Goal: Transaction & Acquisition: Subscribe to service/newsletter

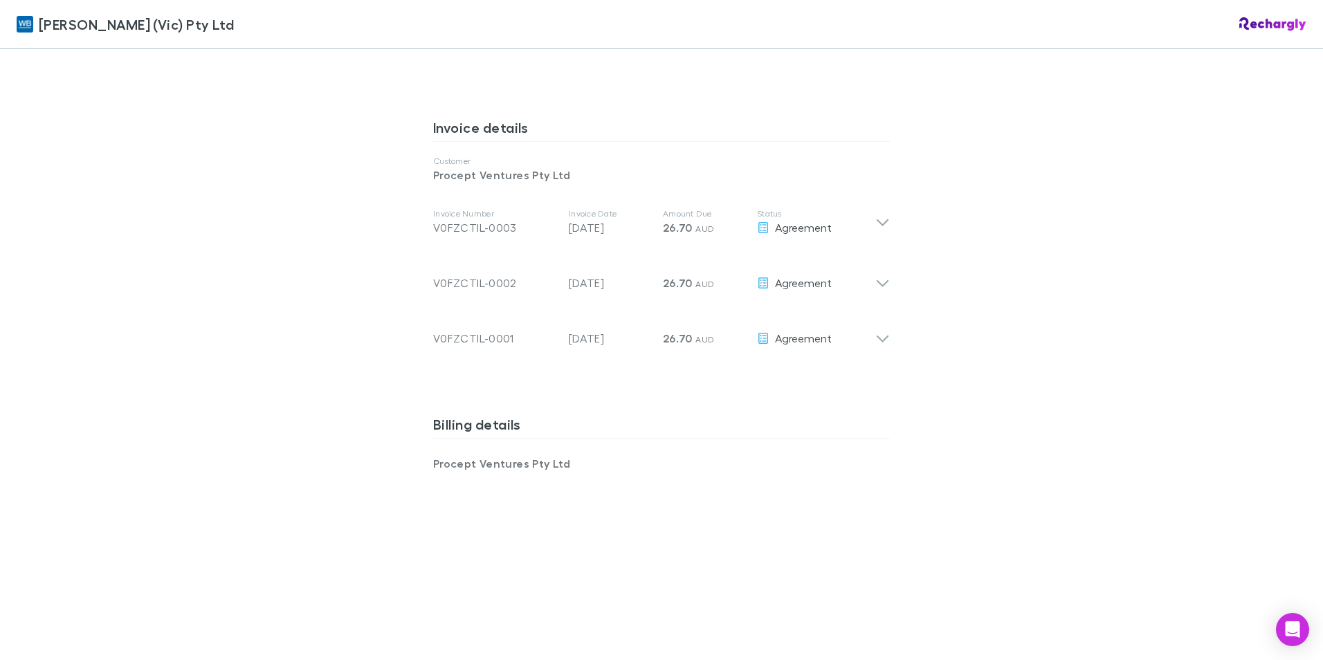
scroll to position [692, 0]
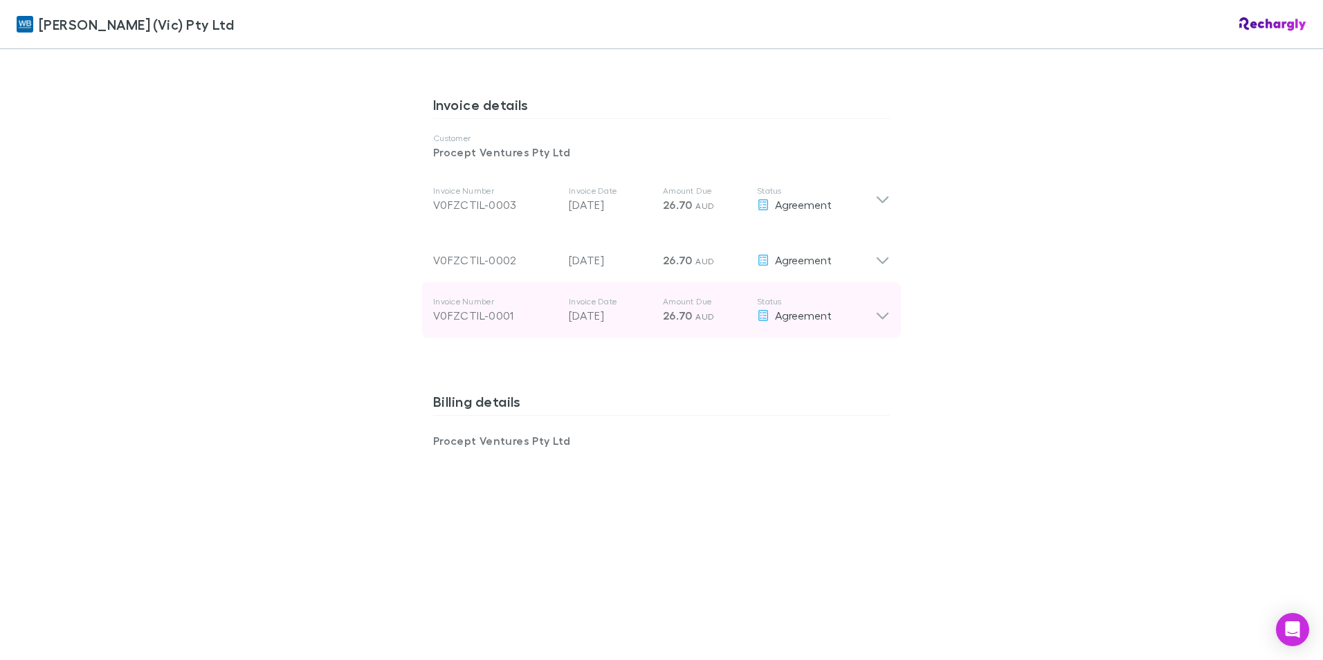
click at [881, 305] on icon at bounding box center [882, 310] width 15 height 28
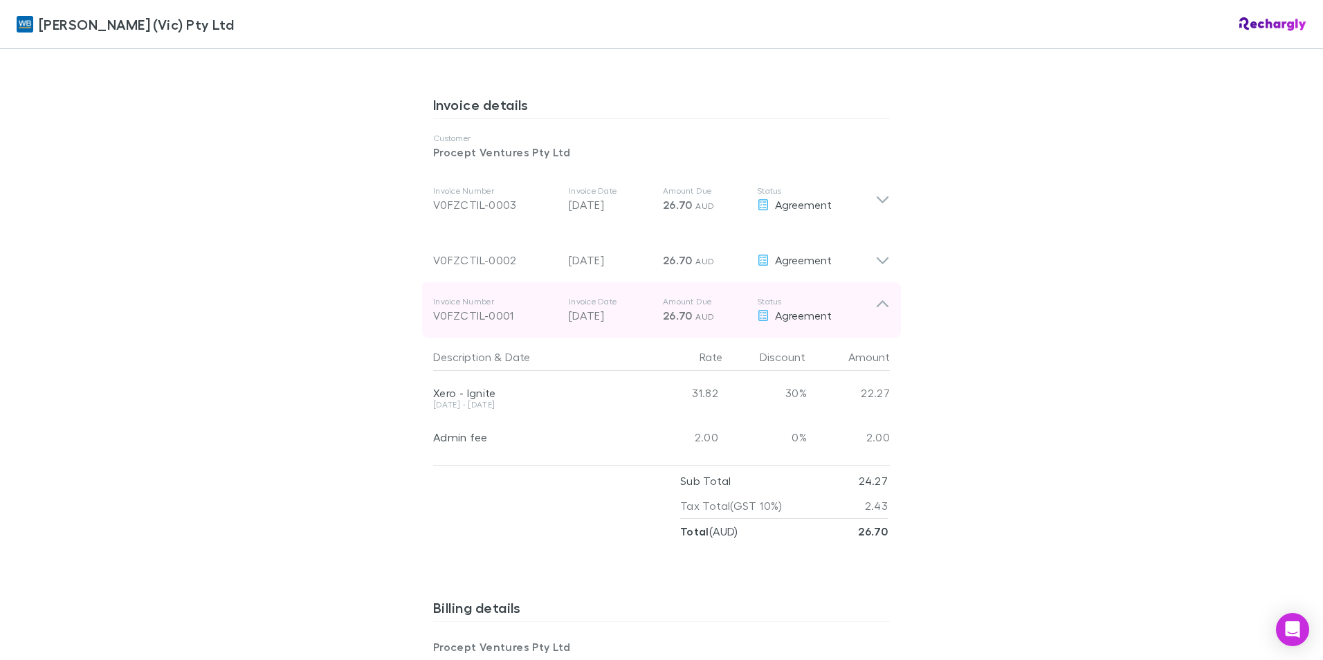
click at [881, 305] on icon at bounding box center [883, 304] width 12 height 7
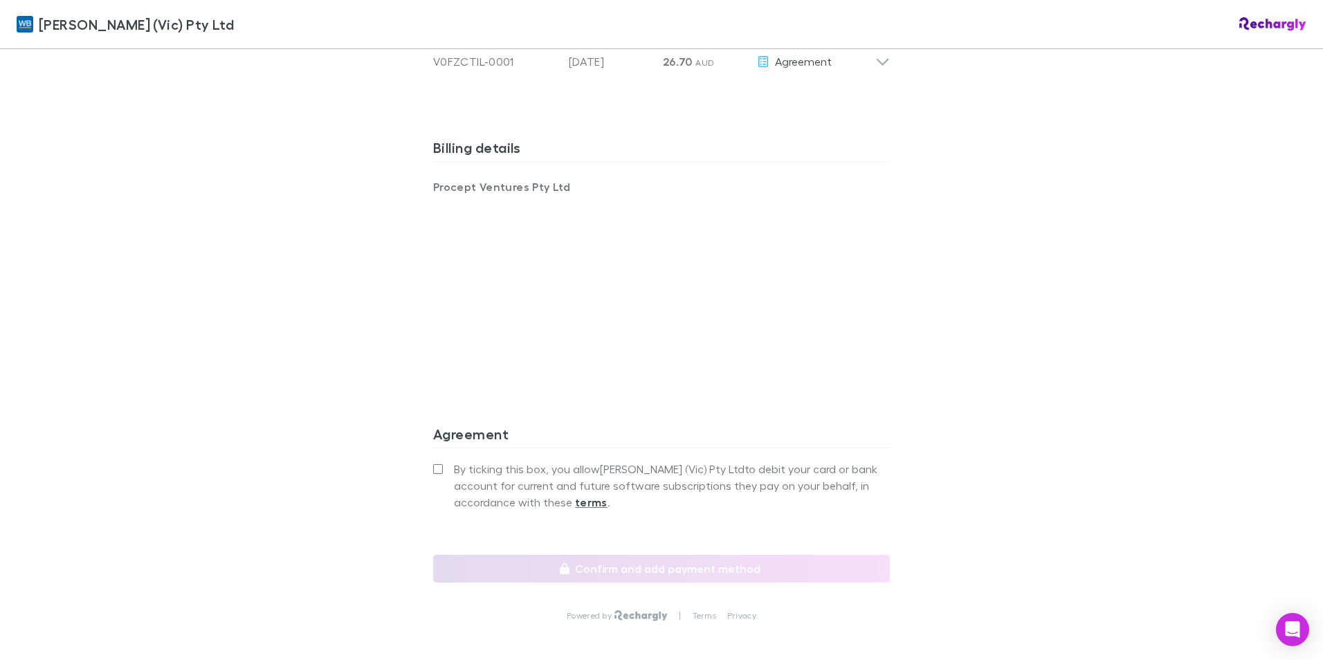
scroll to position [969, 0]
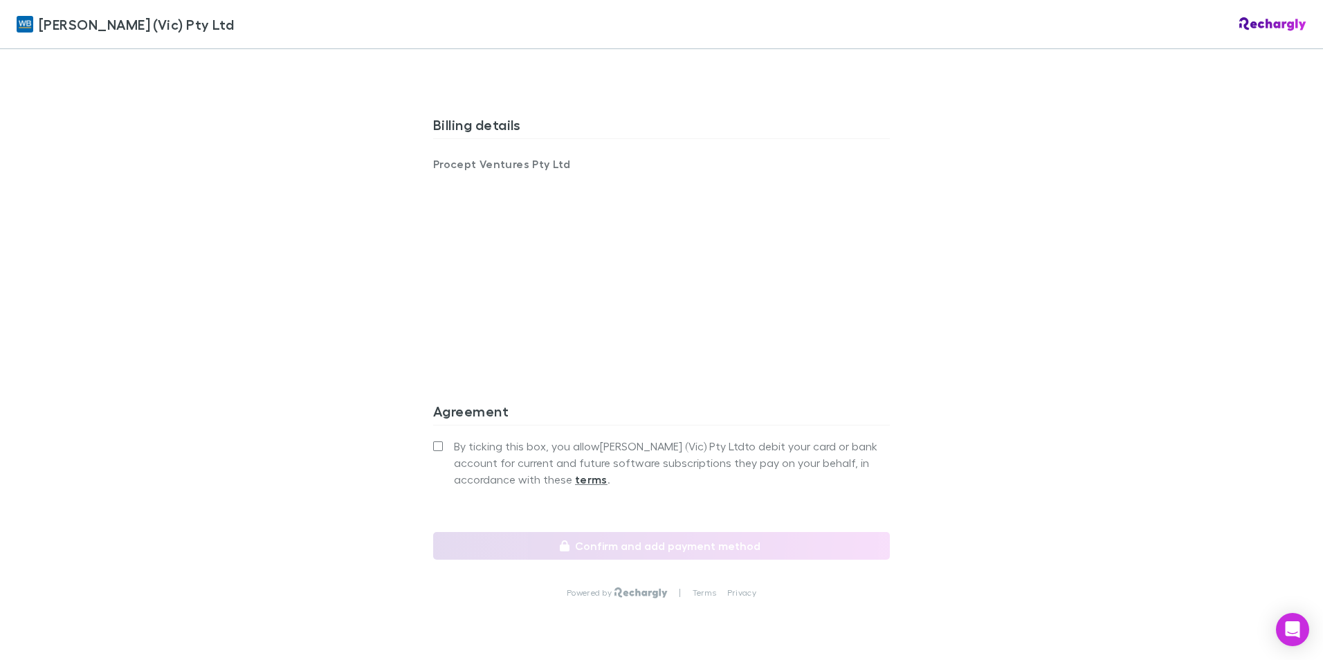
click at [580, 478] on strong "terms" at bounding box center [591, 480] width 33 height 14
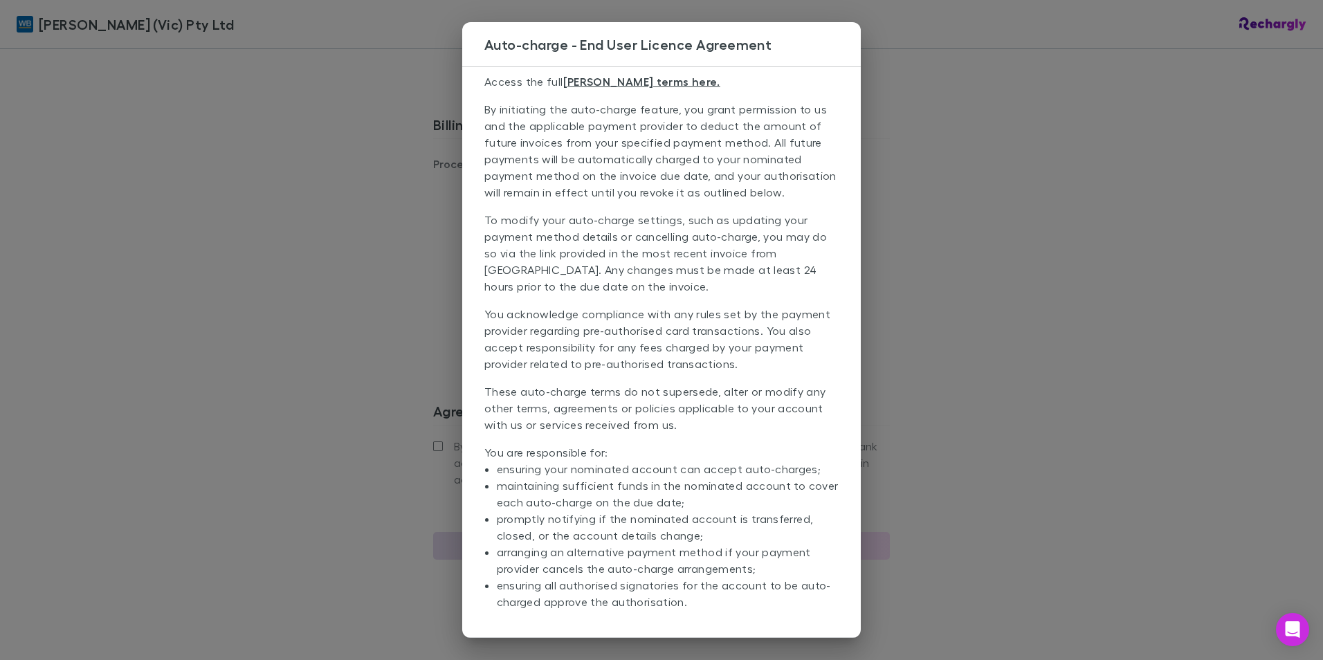
scroll to position [0, 0]
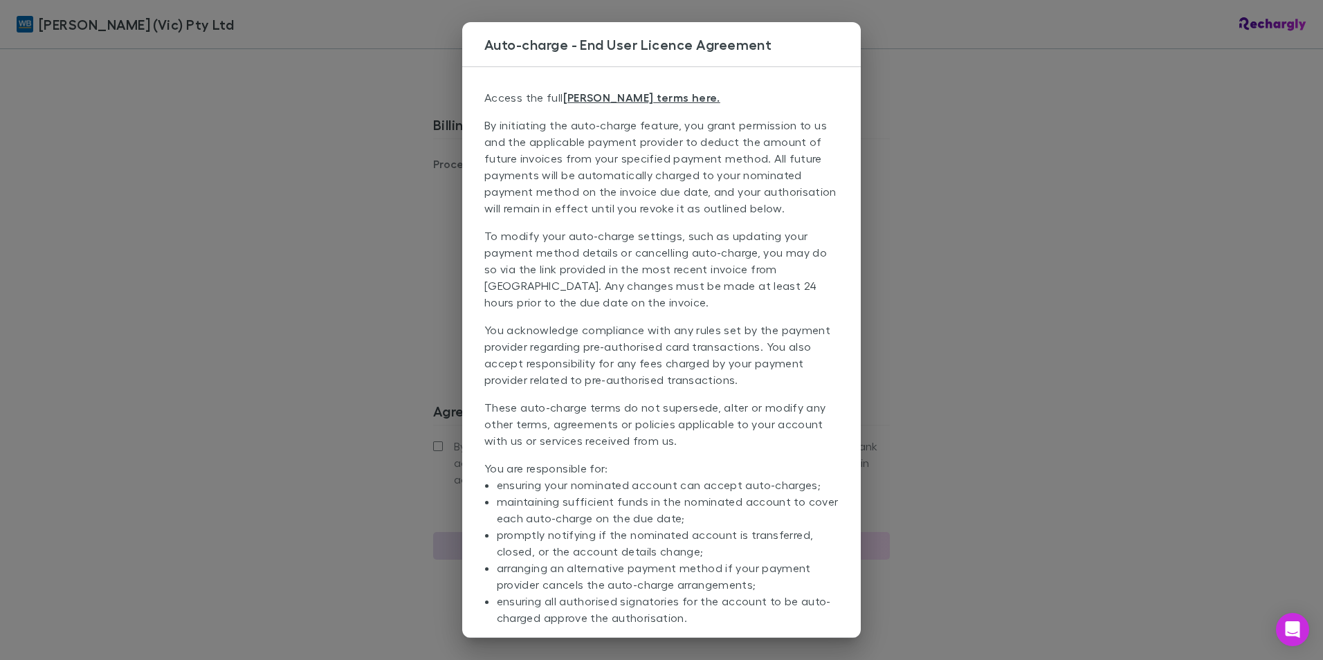
click at [1064, 85] on div "Auto-charge - End User Licence Agreement Access the full [PERSON_NAME] terms he…" at bounding box center [661, 330] width 1323 height 660
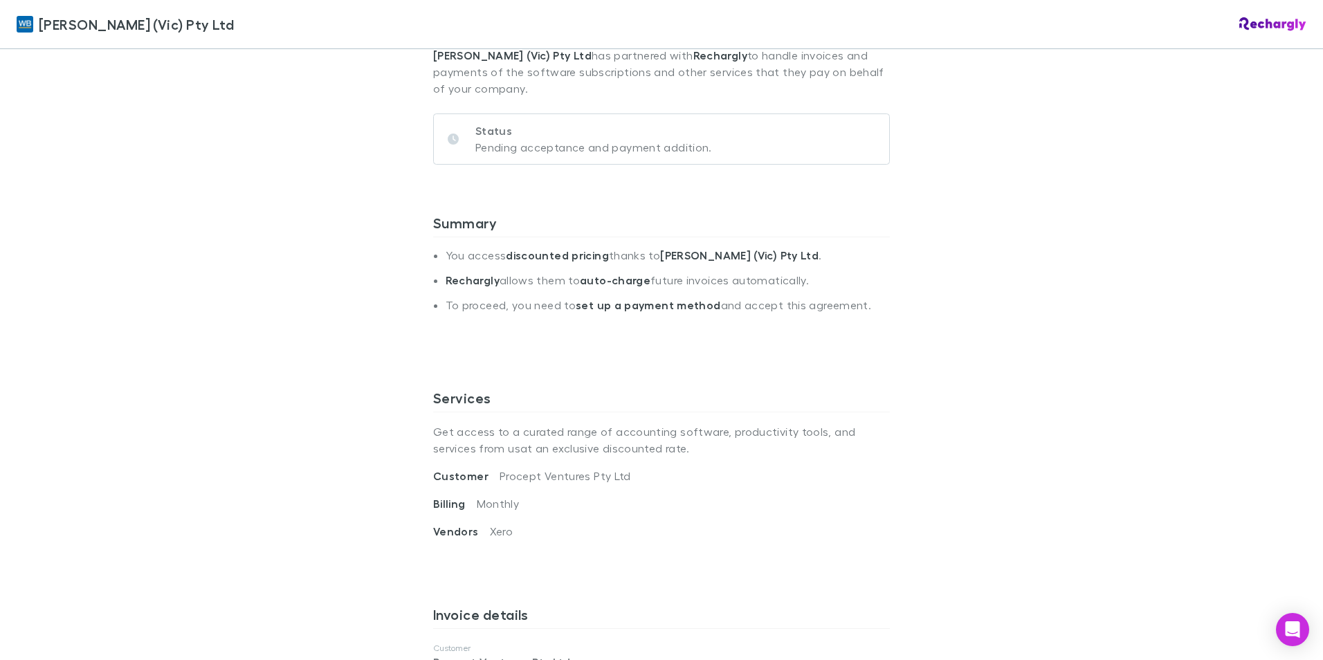
scroll to position [208, 0]
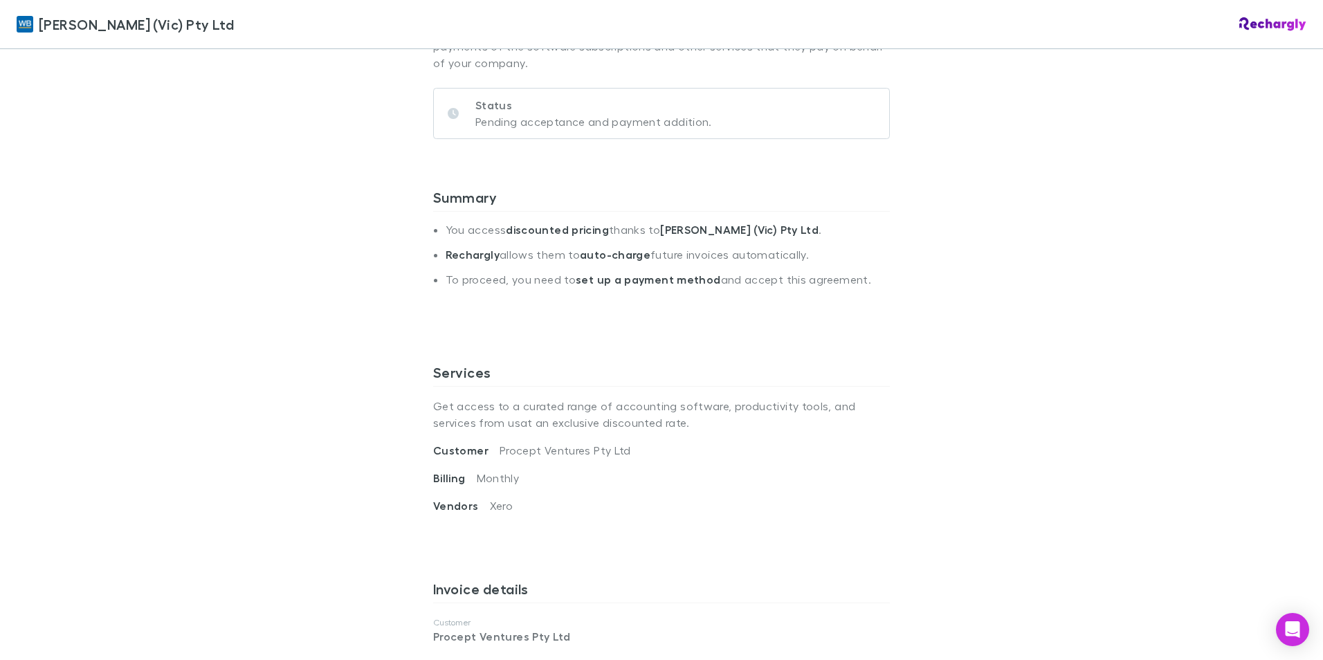
click at [702, 417] on p "Get access to a curated range of accounting software, productivity tools, and s…" at bounding box center [661, 414] width 457 height 55
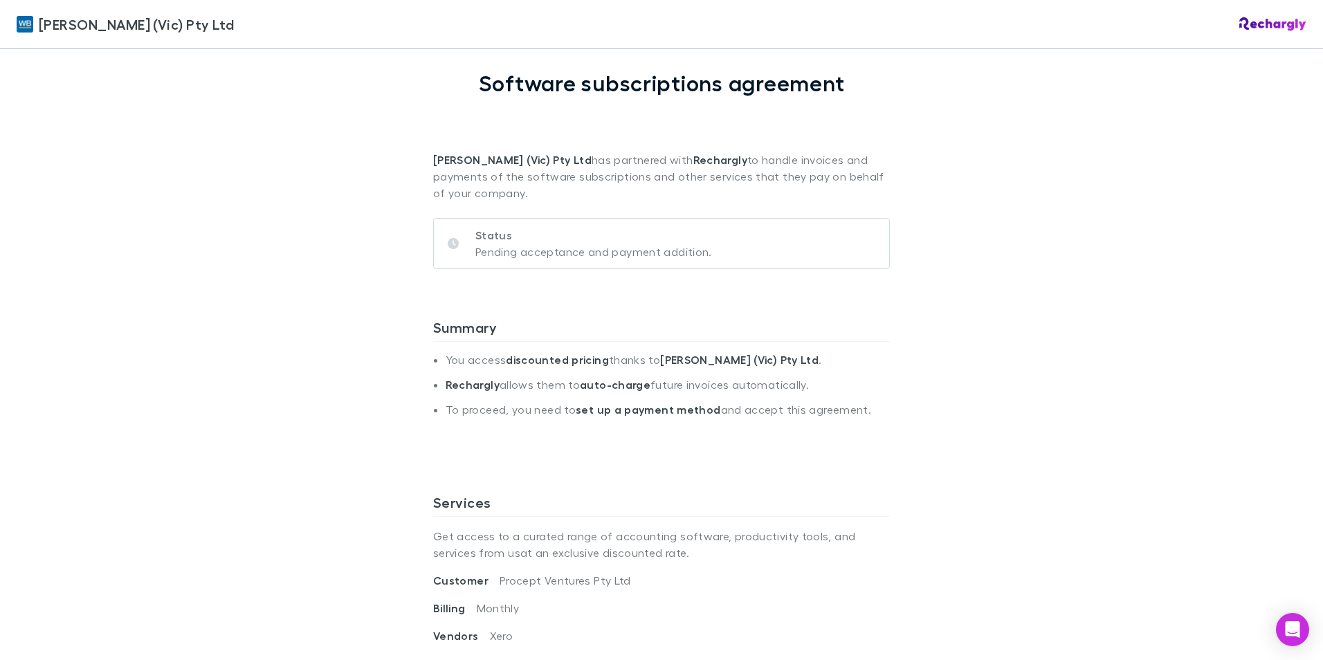
scroll to position [69, 0]
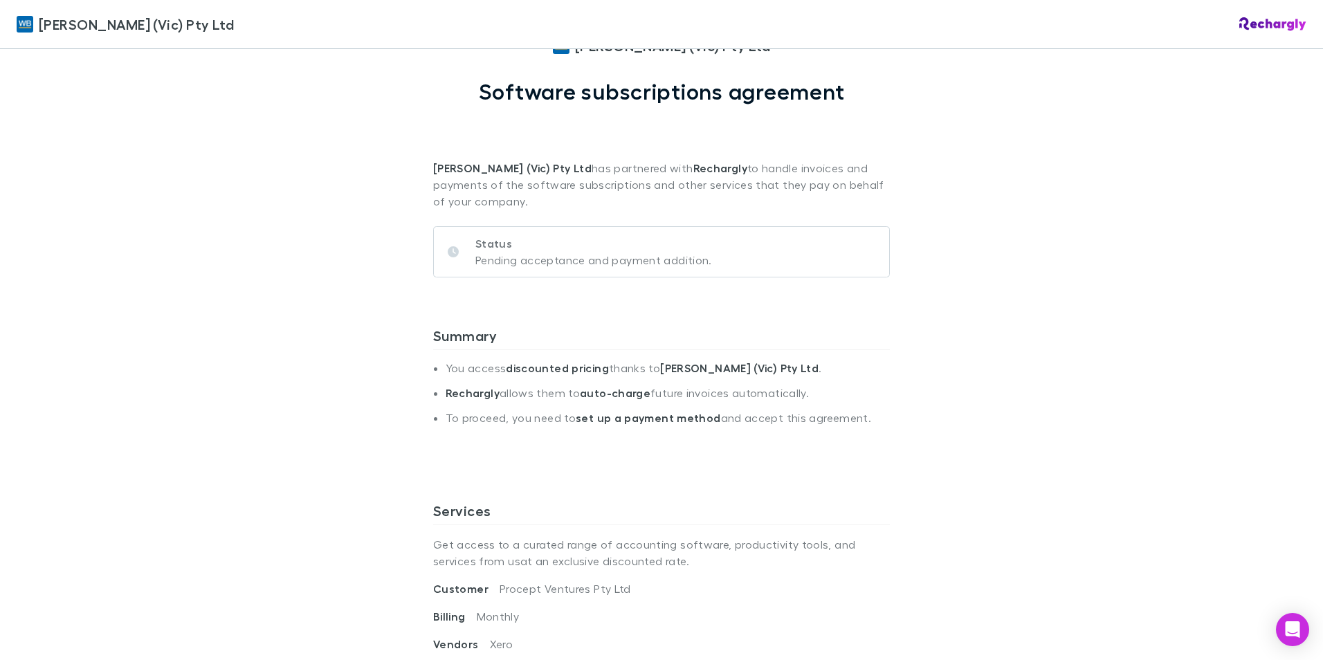
click at [547, 256] on p "Pending acceptance and payment addition." at bounding box center [593, 260] width 237 height 17
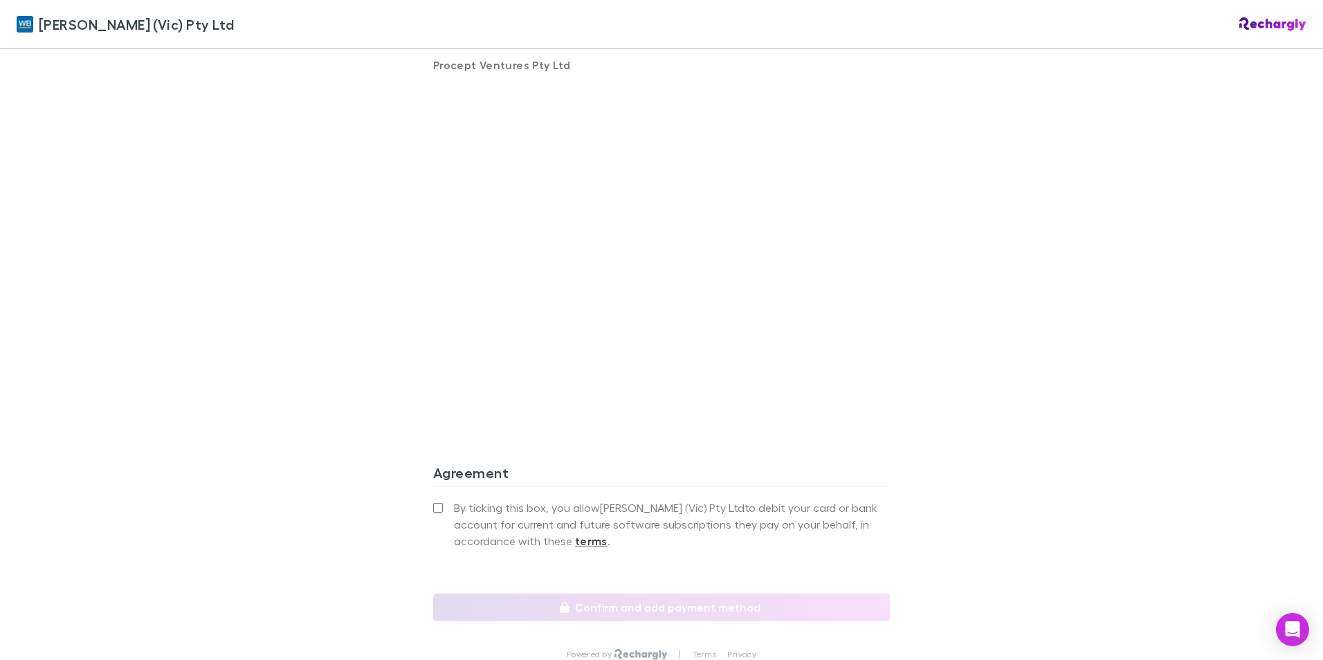
scroll to position [1087, 0]
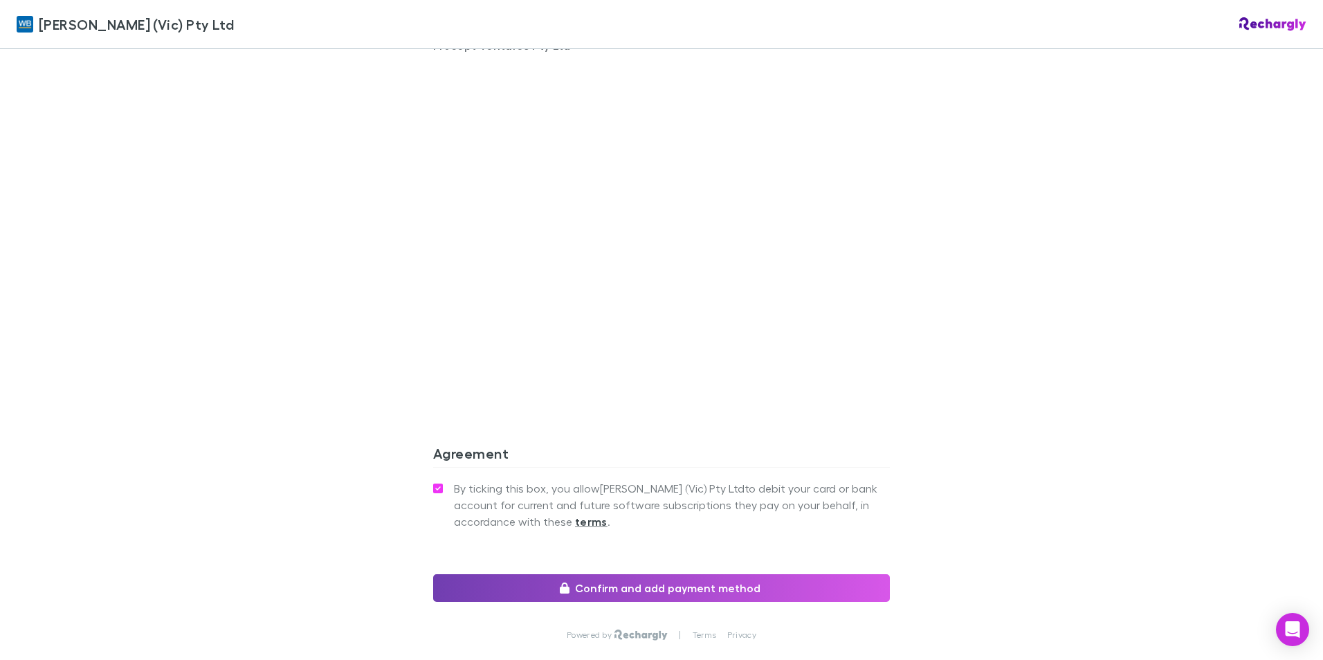
click at [579, 587] on button "Confirm and add payment method" at bounding box center [661, 588] width 457 height 28
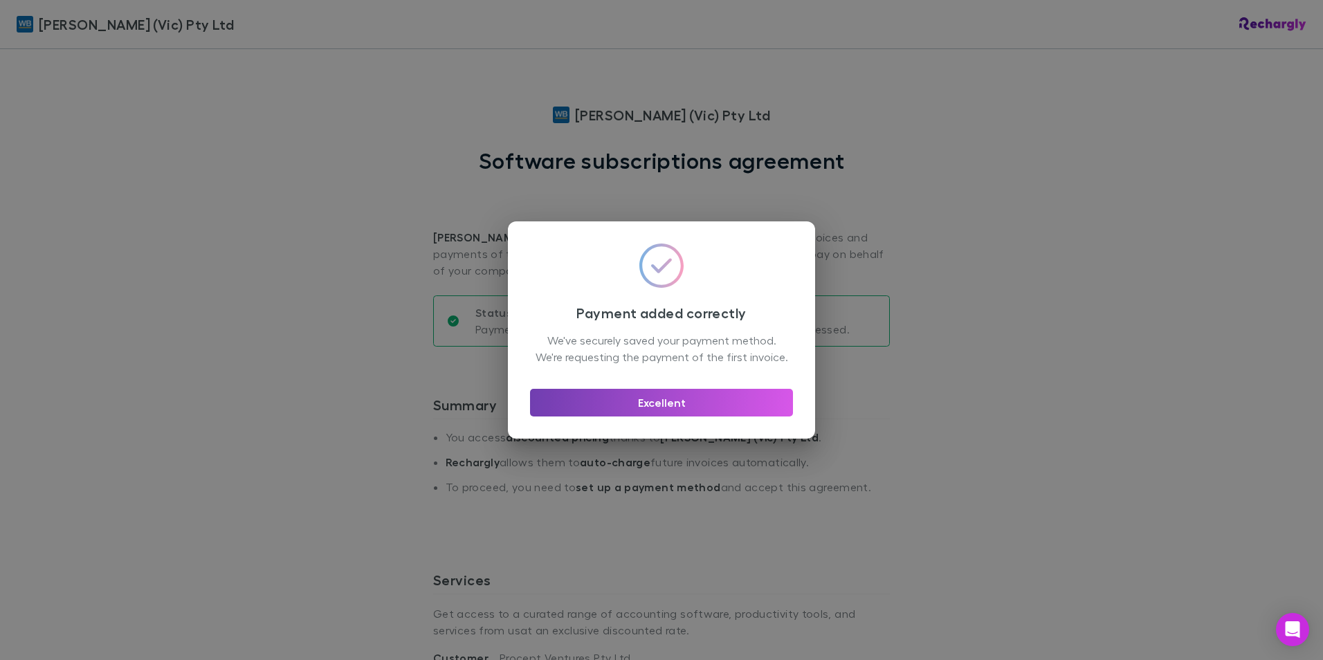
click at [586, 406] on button "Excellent" at bounding box center [661, 403] width 263 height 28
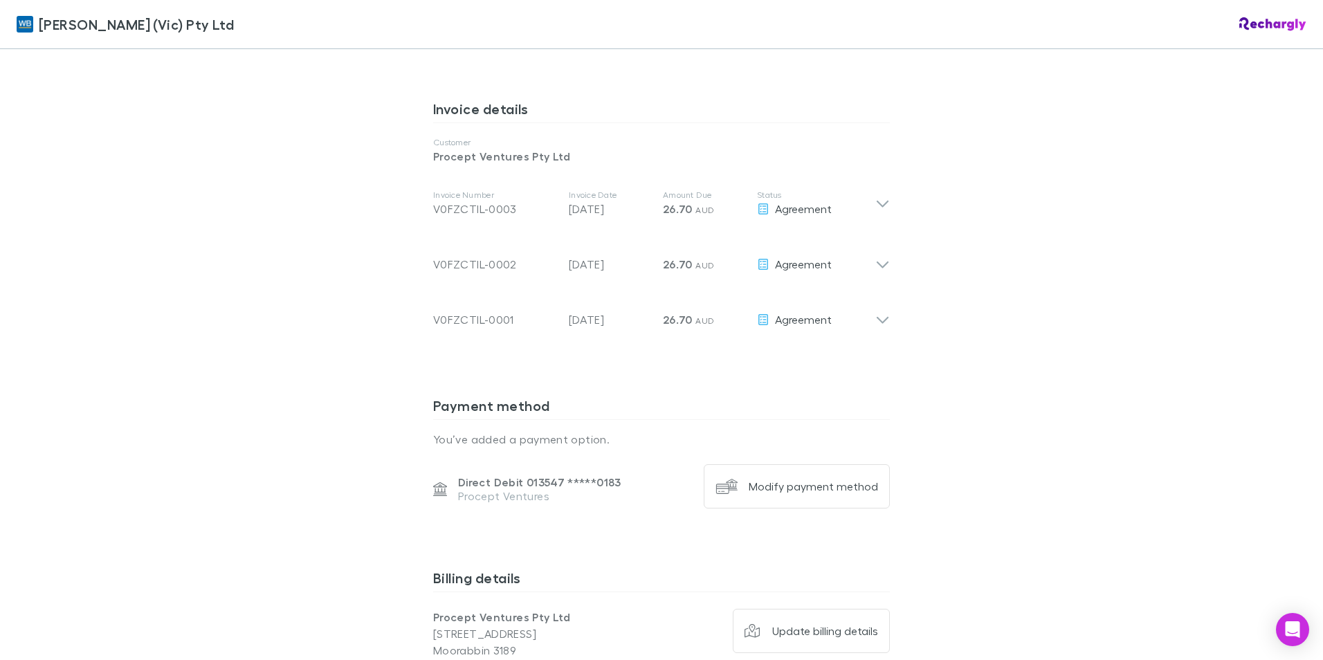
scroll to position [692, 0]
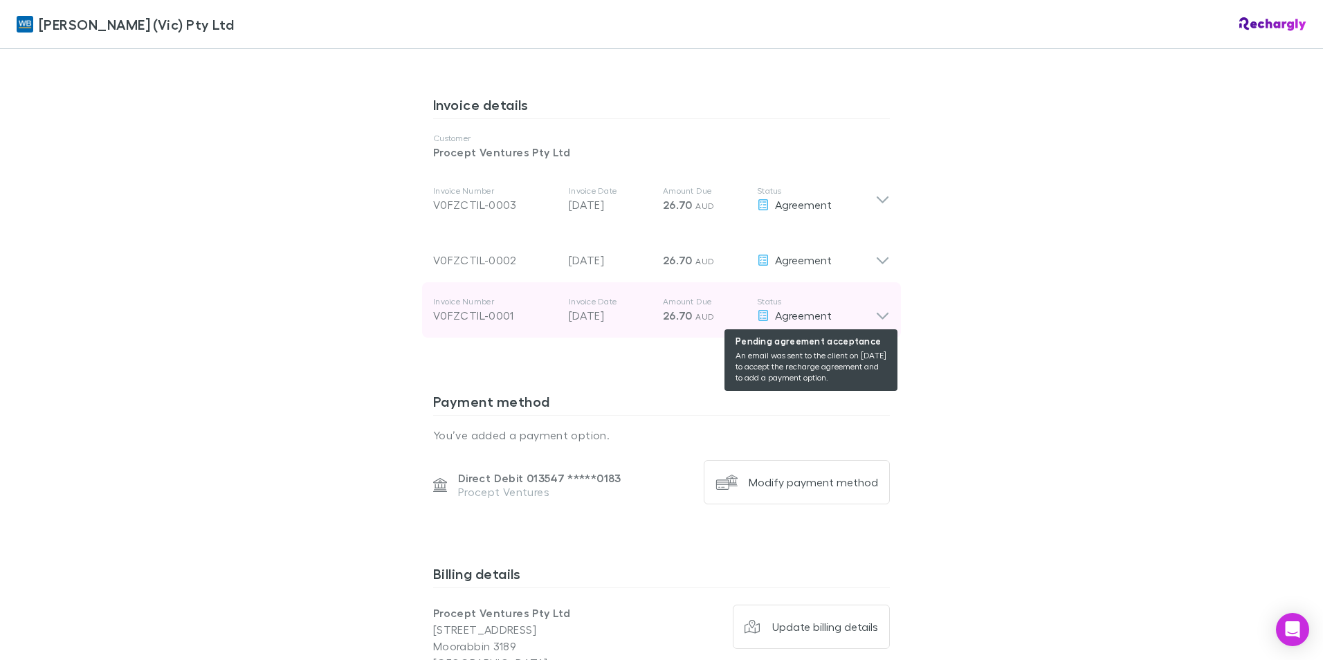
click at [808, 314] on span "Agreement" at bounding box center [803, 315] width 57 height 13
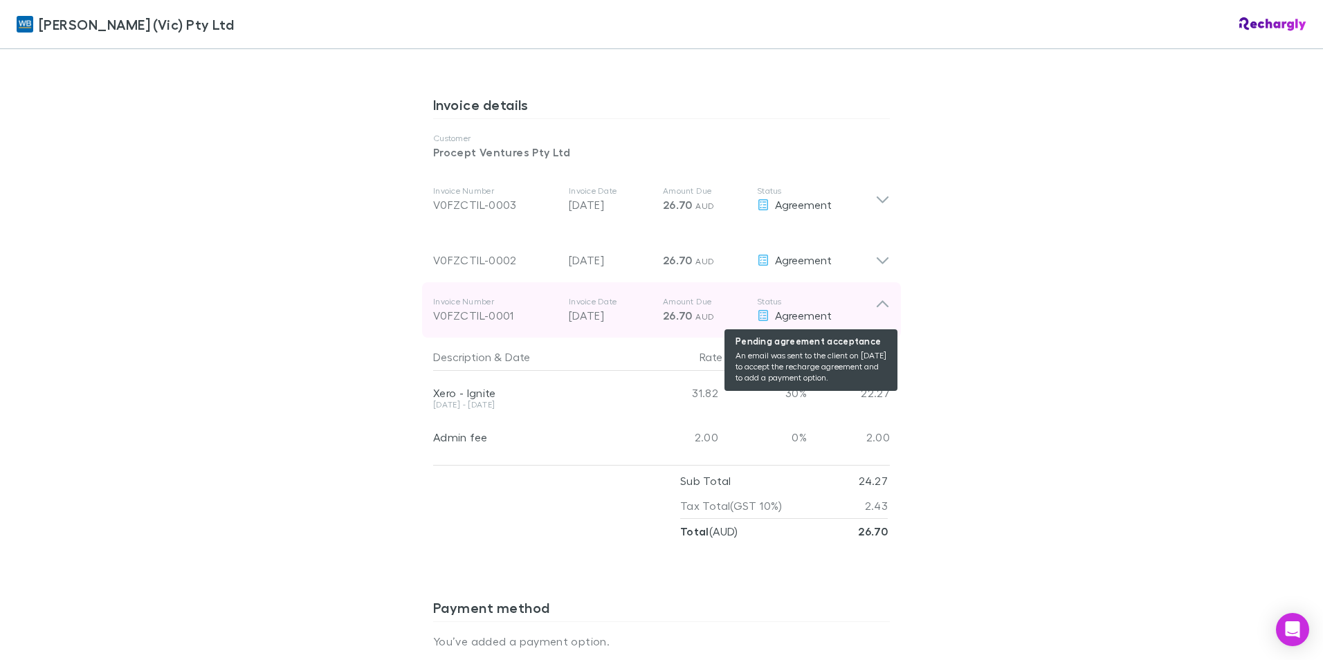
click at [808, 314] on span "Agreement" at bounding box center [803, 315] width 57 height 13
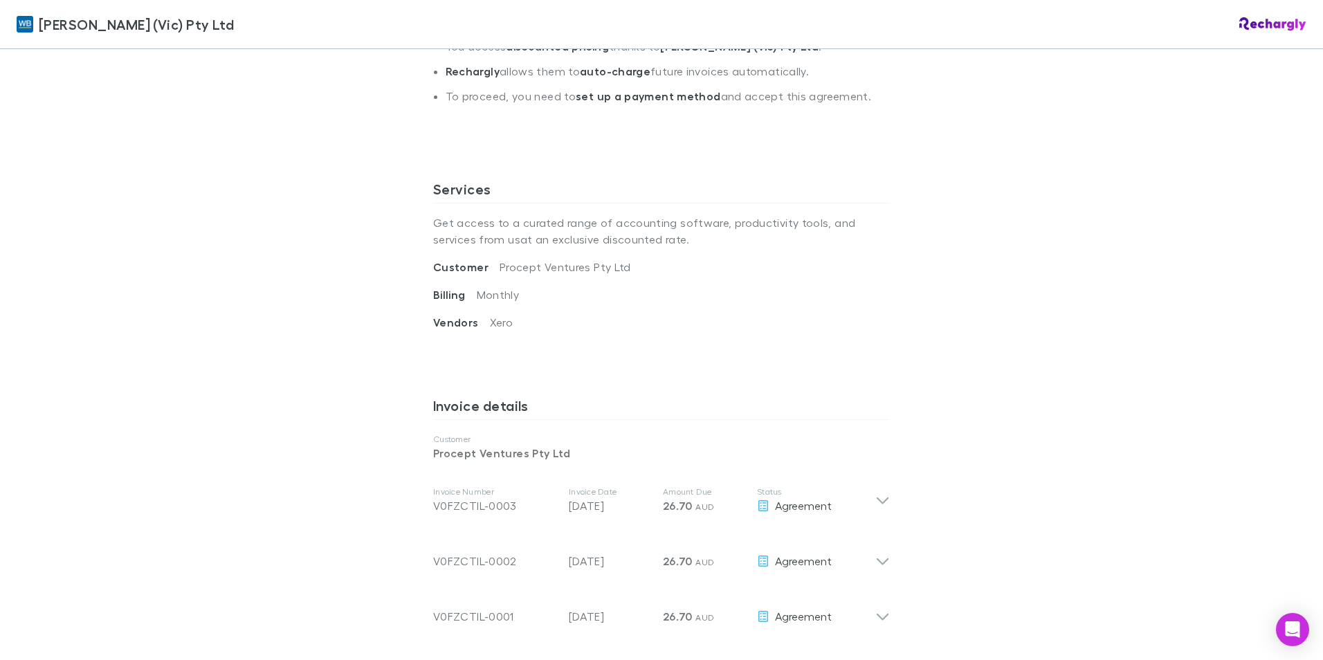
scroll to position [0, 0]
